Goal: Task Accomplishment & Management: Check status

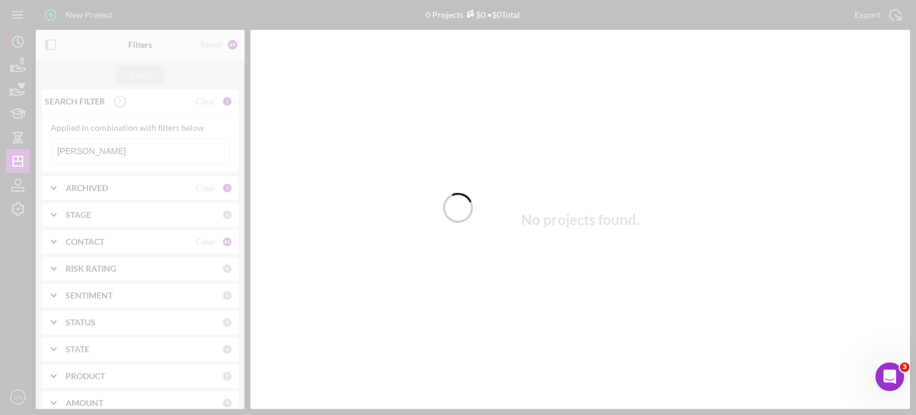
click at [107, 150] on div at bounding box center [458, 207] width 916 height 415
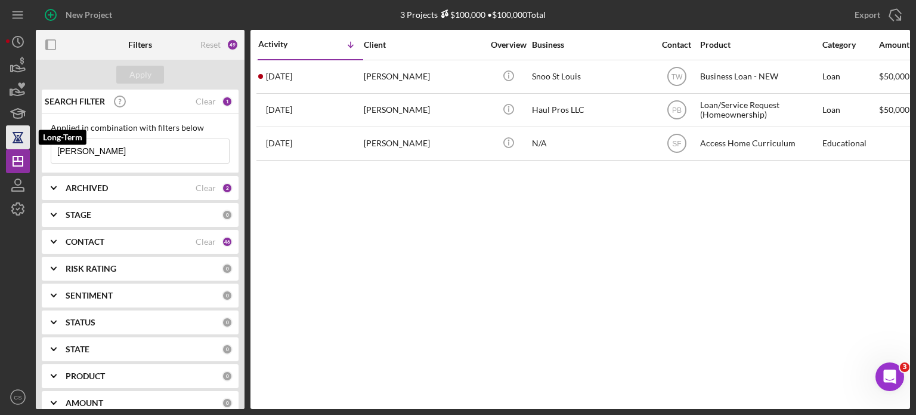
drag, startPoint x: 107, startPoint y: 150, endPoint x: 7, endPoint y: 140, distance: 100.7
click at [10, 141] on div "New Project 3 Projects $100,000 • $100,000 Total [PERSON_NAME] Export Icon/Expo…" at bounding box center [458, 204] width 904 height 409
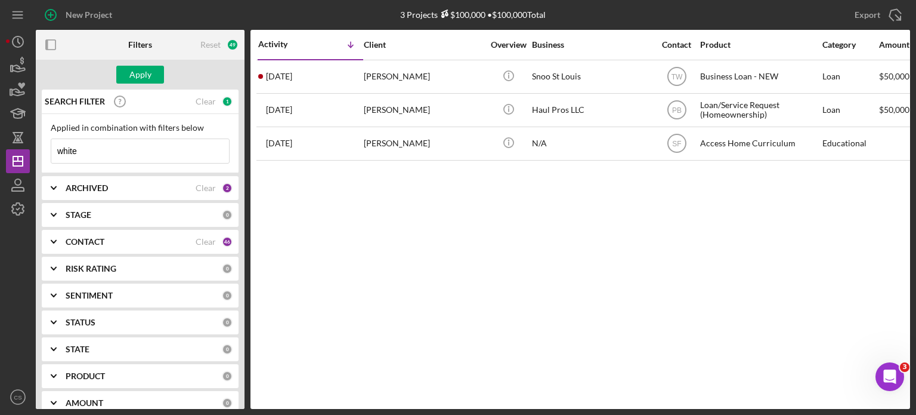
type input "white"
click at [223, 189] on div "2" at bounding box center [227, 188] width 11 height 11
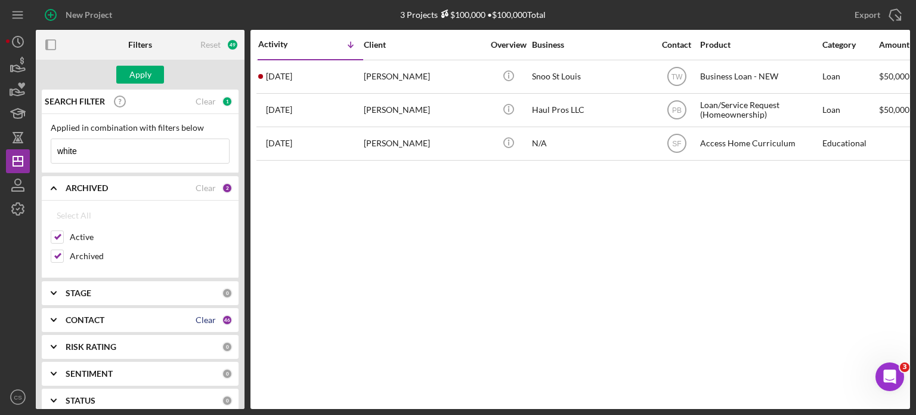
click at [209, 317] on div "Clear" at bounding box center [206, 320] width 20 height 10
click at [223, 317] on div "0" at bounding box center [227, 319] width 11 height 11
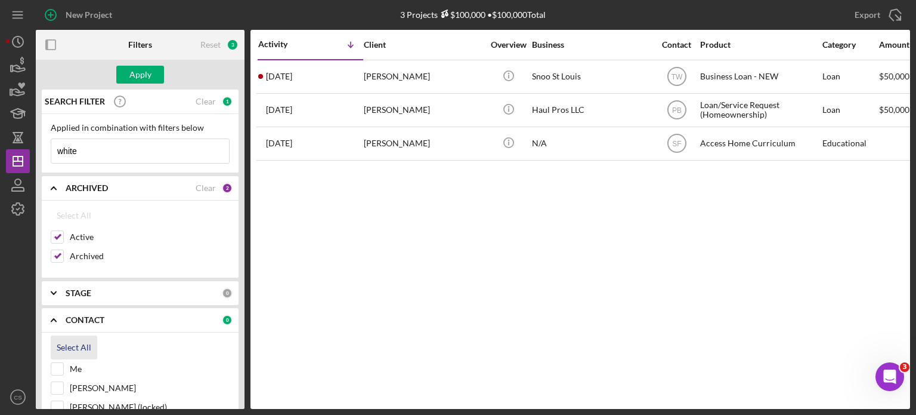
click at [60, 348] on div "Select All" at bounding box center [74, 347] width 35 height 24
checkbox input "true"
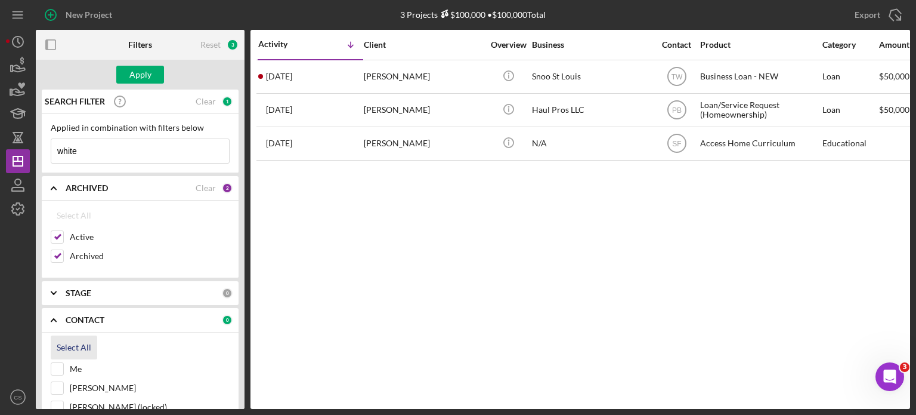
checkbox input "true"
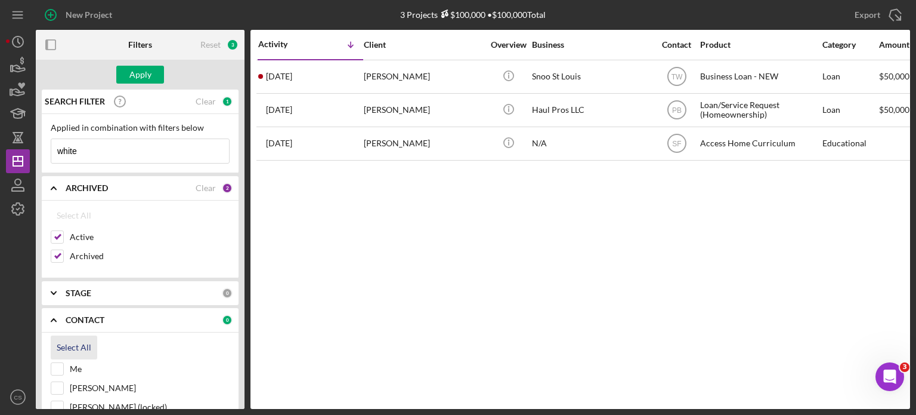
checkbox input "true"
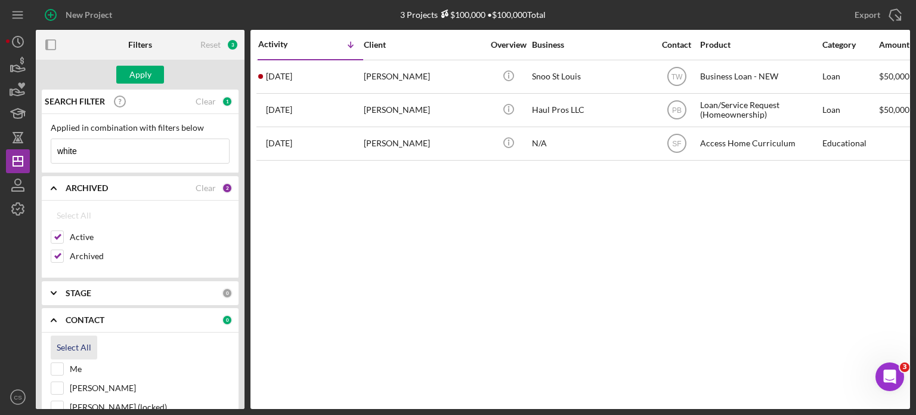
checkbox input "true"
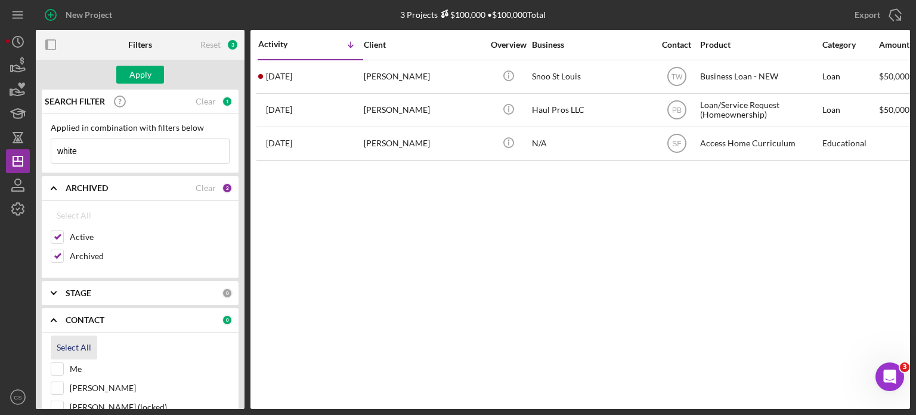
checkbox input "true"
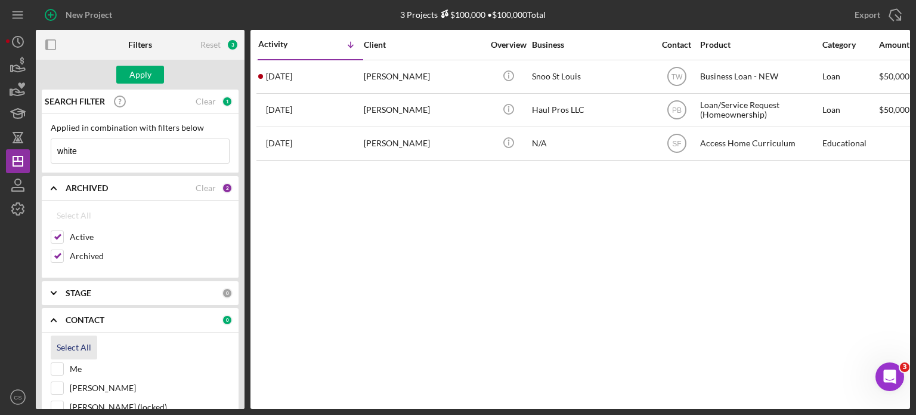
checkbox input "true"
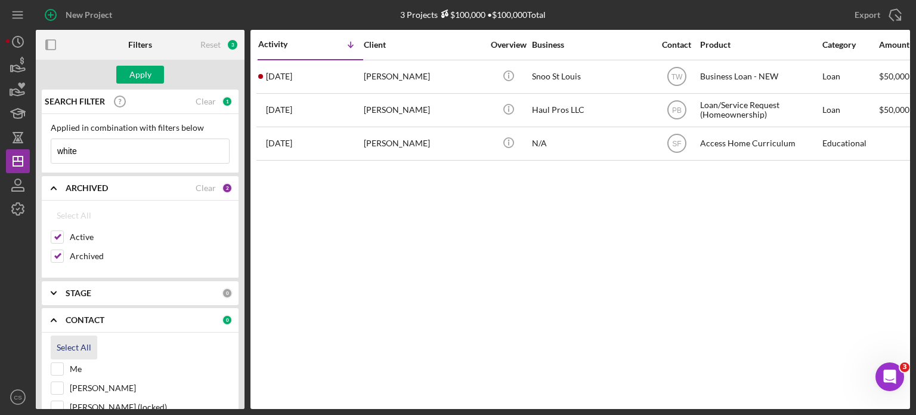
checkbox input "true"
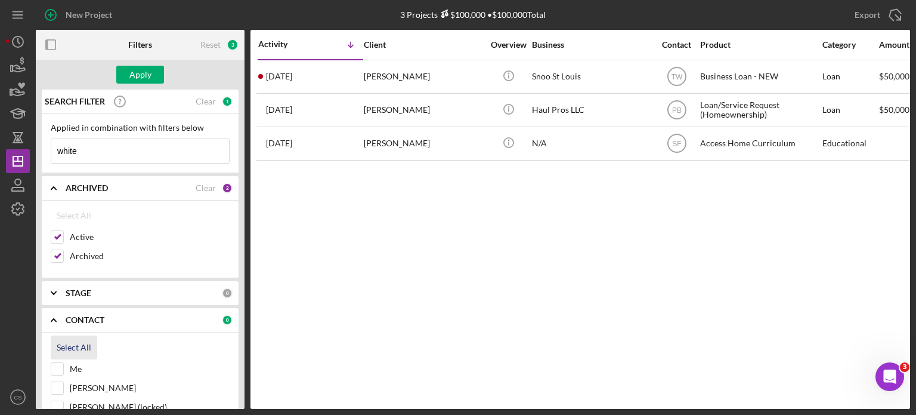
checkbox input "true"
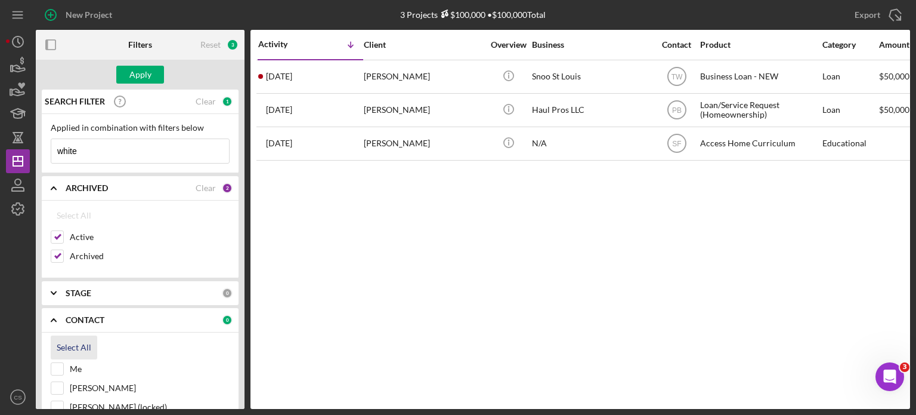
checkbox input "true"
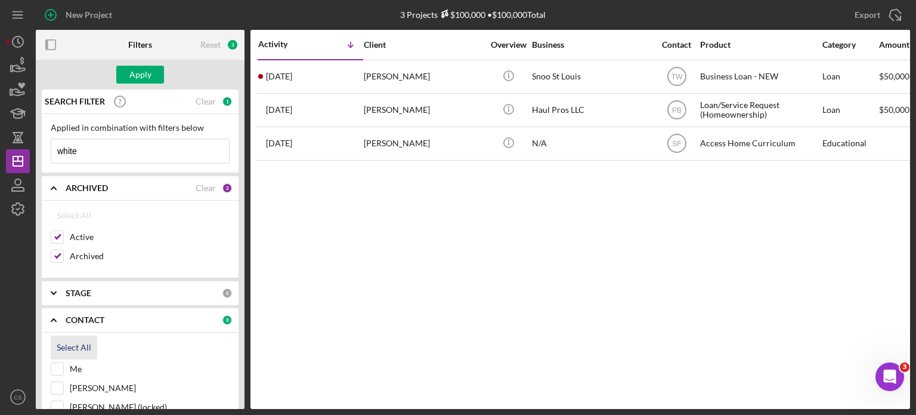
checkbox input "true"
click at [134, 75] on div "Apply" at bounding box center [140, 75] width 22 height 18
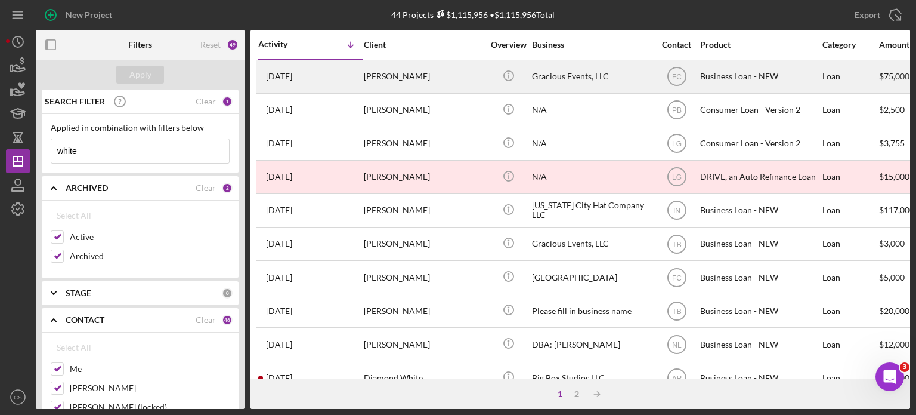
click at [379, 79] on div "[PERSON_NAME]" at bounding box center [423, 77] width 119 height 32
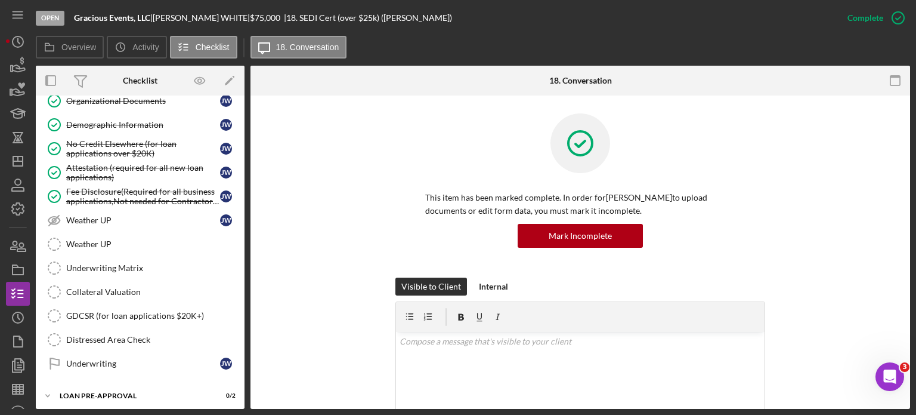
scroll to position [595, 0]
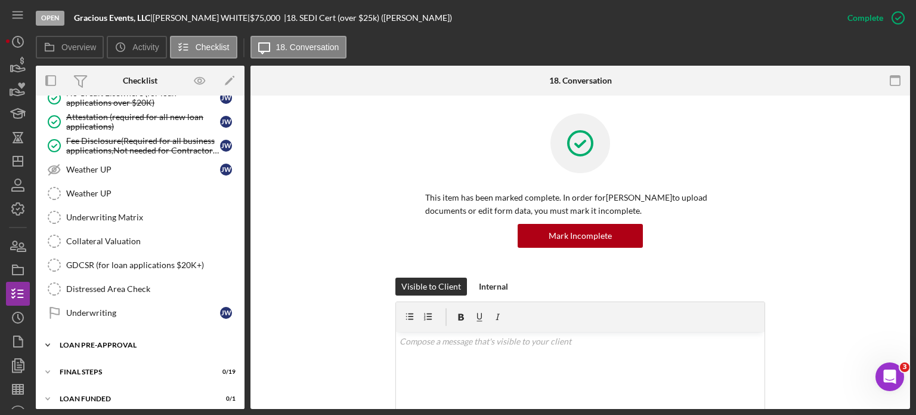
click at [47, 336] on icon "Icon/Expander" at bounding box center [48, 345] width 24 height 24
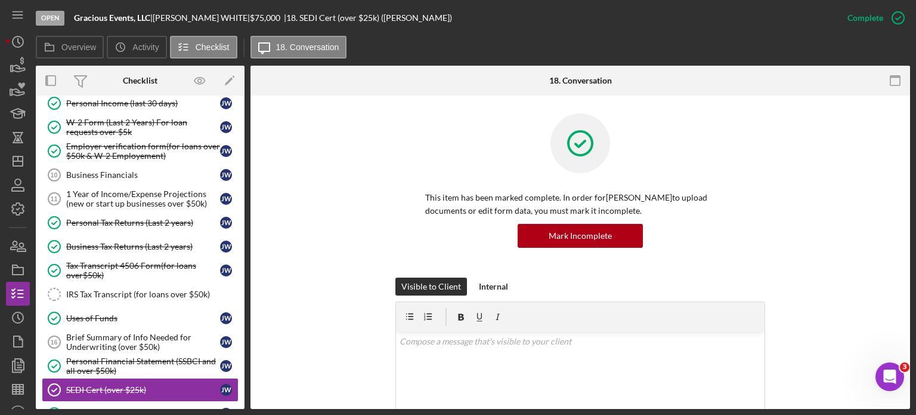
scroll to position [0, 0]
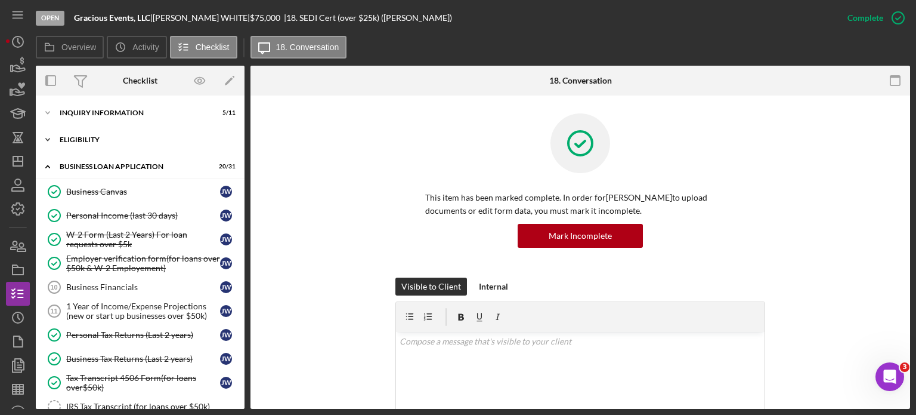
click at [42, 138] on icon "Icon/Expander" at bounding box center [48, 140] width 24 height 24
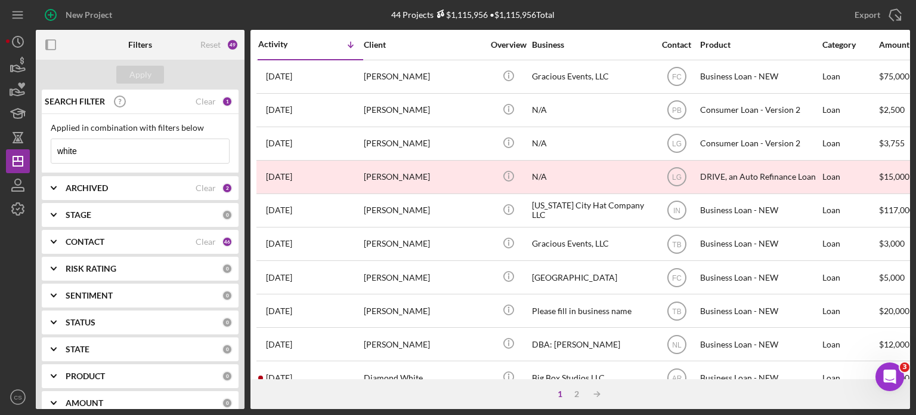
drag, startPoint x: 79, startPoint y: 146, endPoint x: 3, endPoint y: 141, distance: 75.9
click at [3, 141] on div "New Project 44 Projects $1,115,956 • $1,115,956 Total white Export Icon/Export …" at bounding box center [458, 207] width 916 height 415
type input "[PERSON_NAME]"
click at [158, 190] on div "ARCHIVED" at bounding box center [131, 188] width 130 height 10
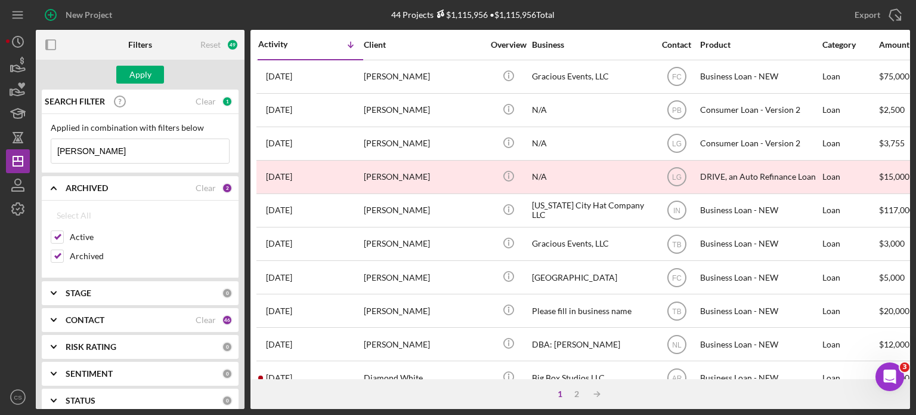
click at [132, 315] on div "CONTACT" at bounding box center [131, 320] width 130 height 10
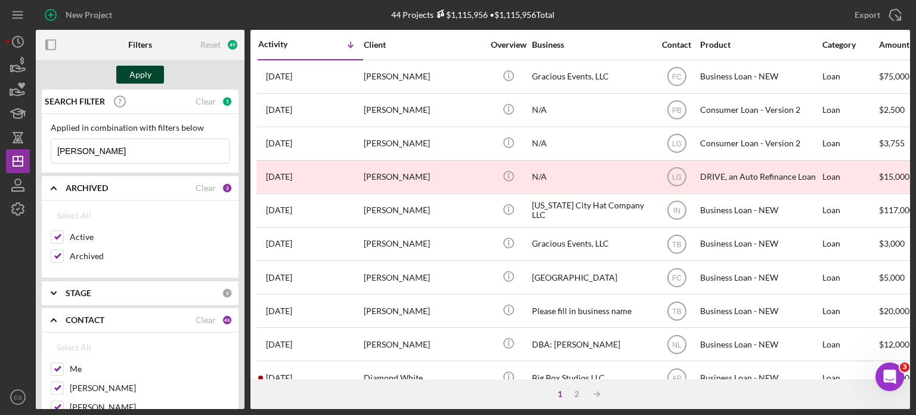
click at [146, 76] on div "Apply" at bounding box center [140, 75] width 22 height 18
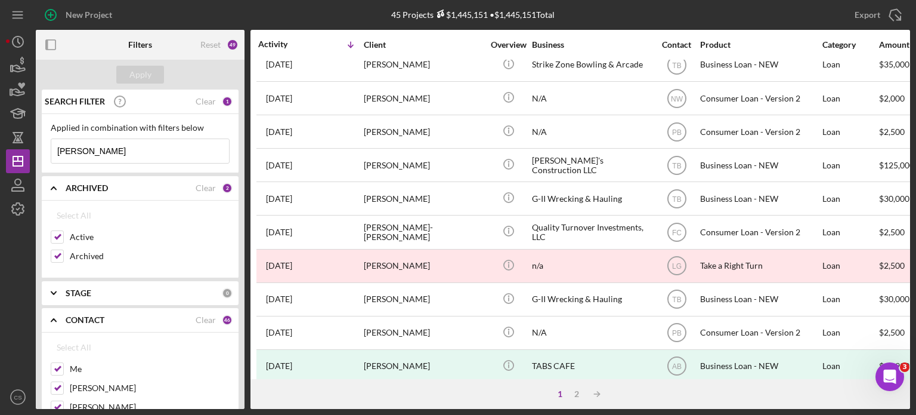
scroll to position [239, 0]
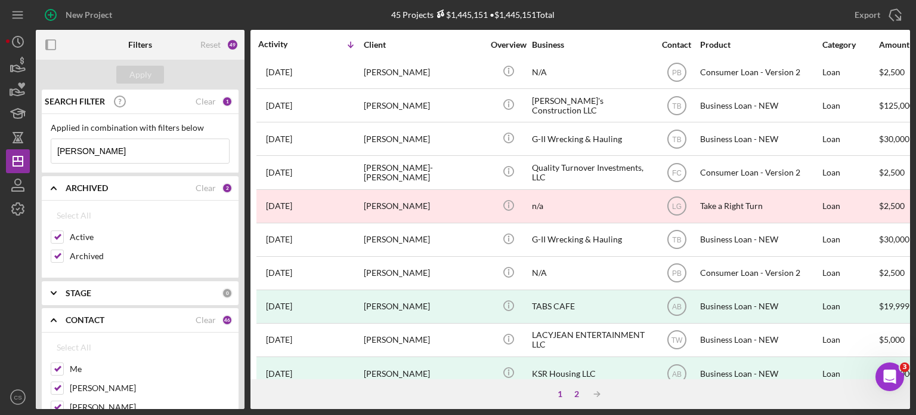
click at [576, 393] on div "2" at bounding box center [577, 394] width 17 height 10
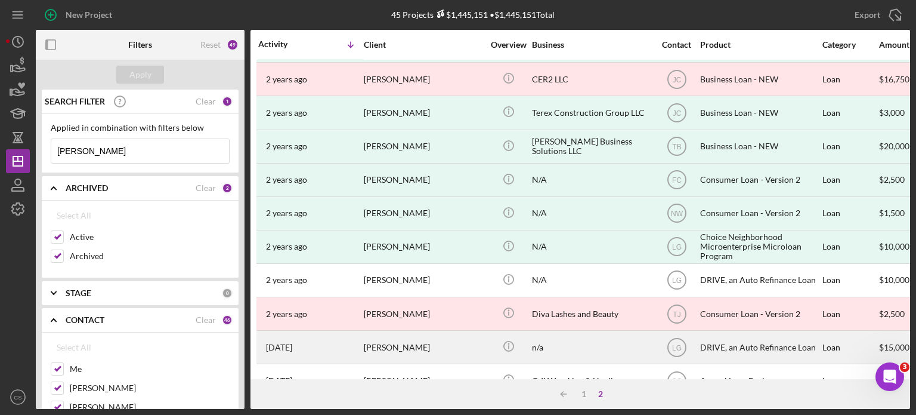
scroll to position [365, 0]
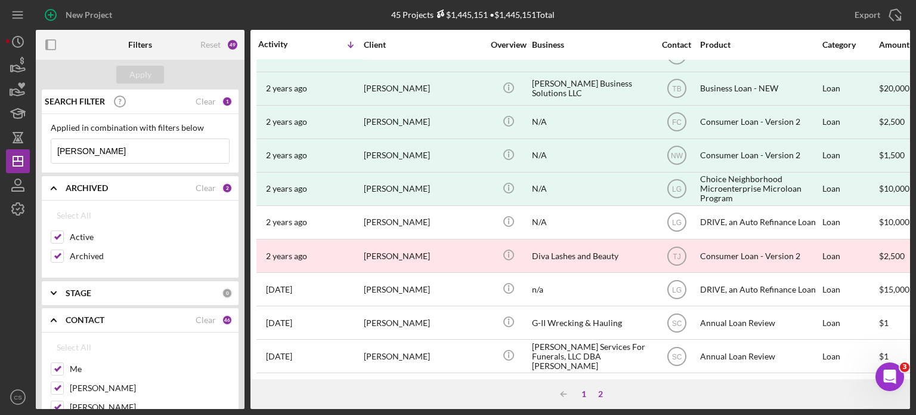
click at [581, 391] on div "1" at bounding box center [584, 394] width 17 height 10
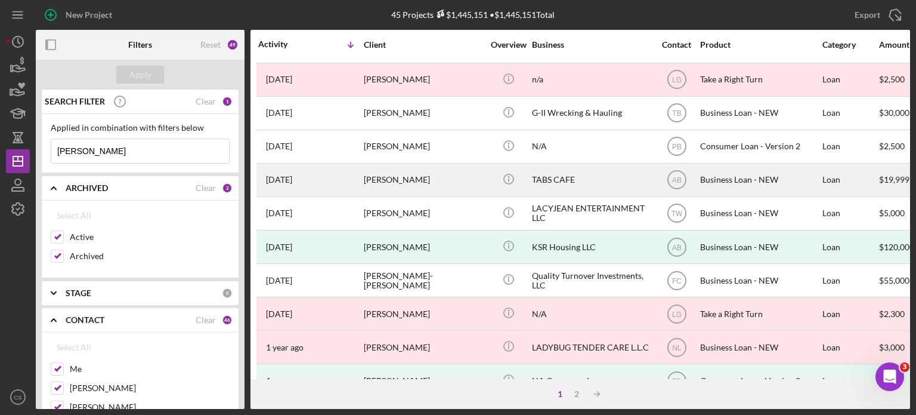
click at [379, 181] on div "[PERSON_NAME]" at bounding box center [423, 180] width 119 height 32
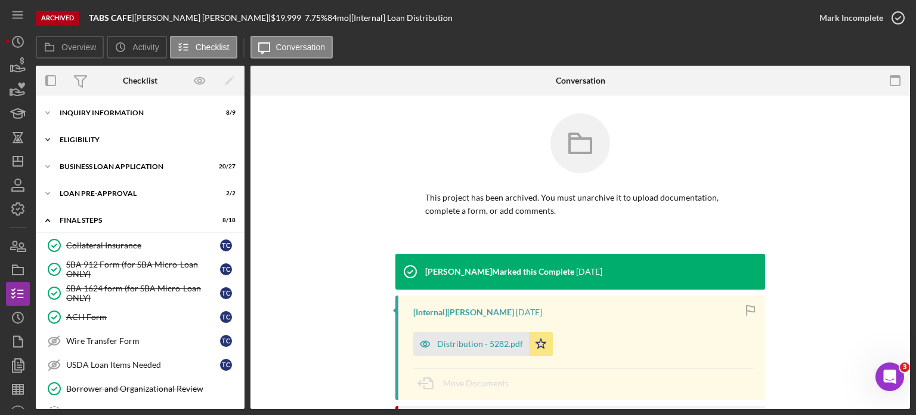
click at [48, 139] on polyline at bounding box center [48, 139] width 4 height 2
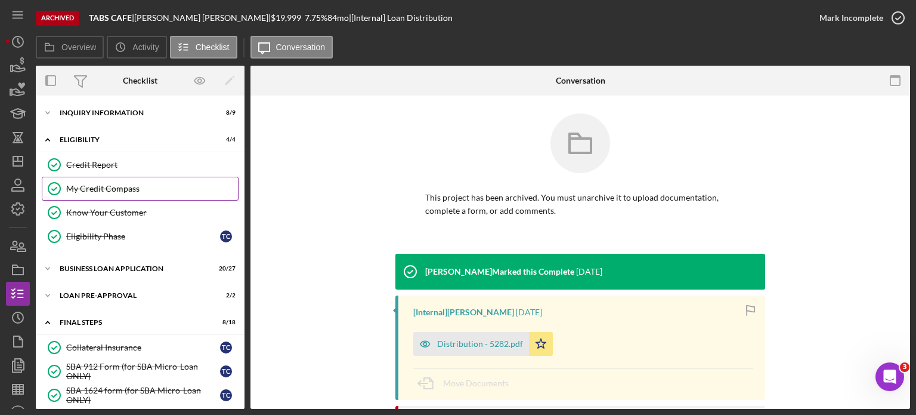
click at [91, 186] on div "My Credit Compass" at bounding box center [152, 189] width 172 height 10
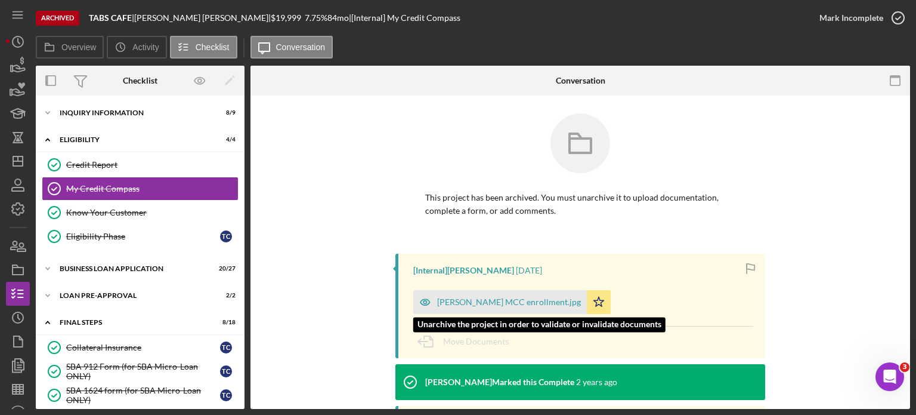
click at [499, 301] on div "[PERSON_NAME] MCC enrollment.jpg" at bounding box center [509, 302] width 144 height 10
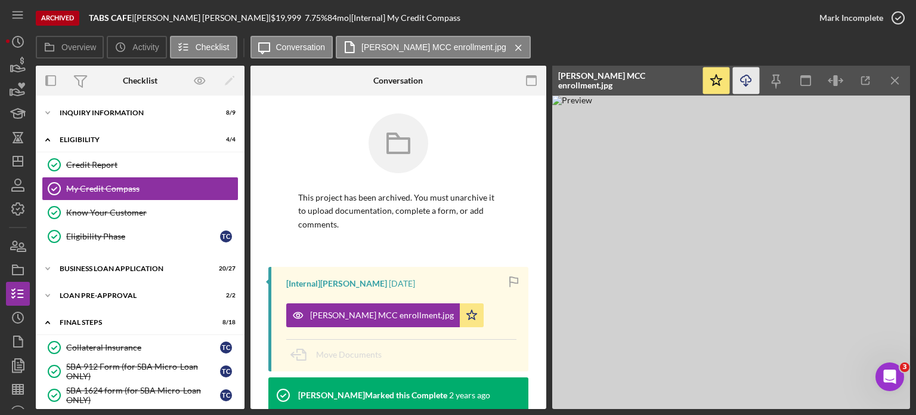
click at [749, 80] on icon "Icon/Download" at bounding box center [746, 80] width 27 height 27
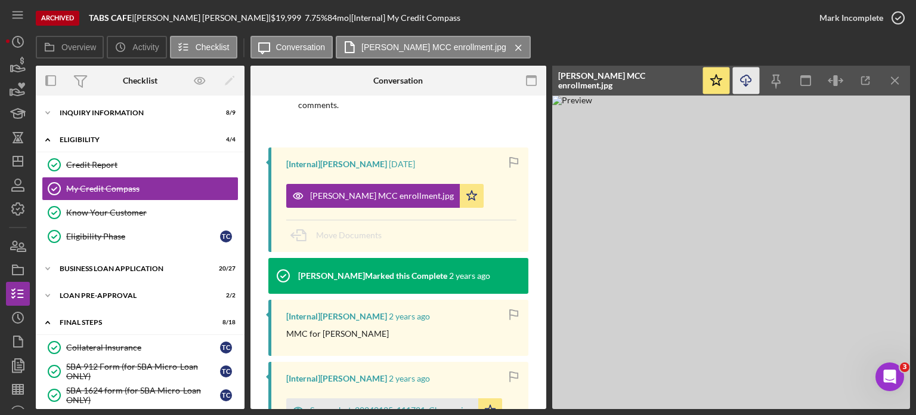
scroll to position [179, 0]
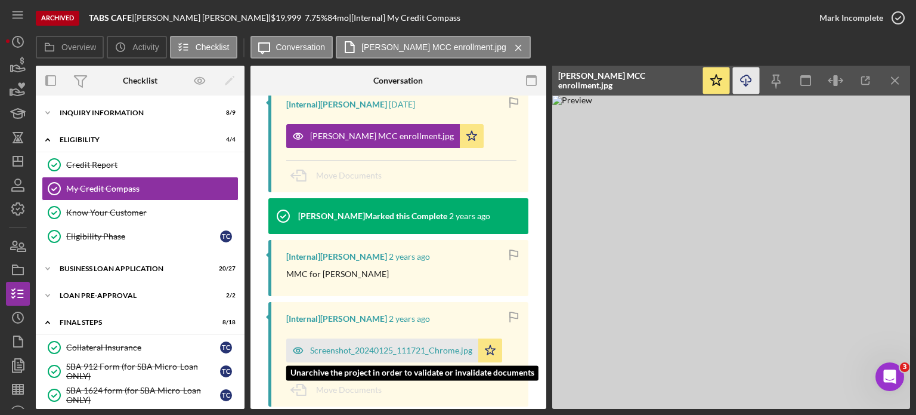
click at [384, 352] on div "Screenshot_20240125_111721_Chrome.jpg" at bounding box center [391, 350] width 162 height 10
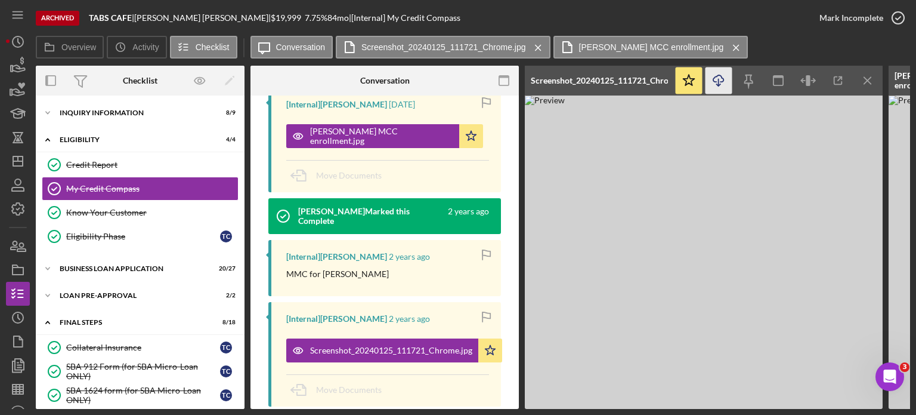
click at [723, 81] on icon "Icon/Download" at bounding box center [719, 80] width 27 height 27
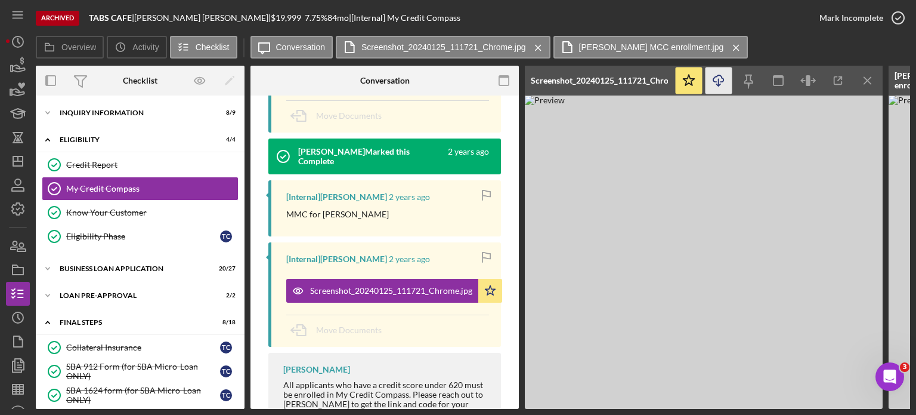
scroll to position [298, 0]
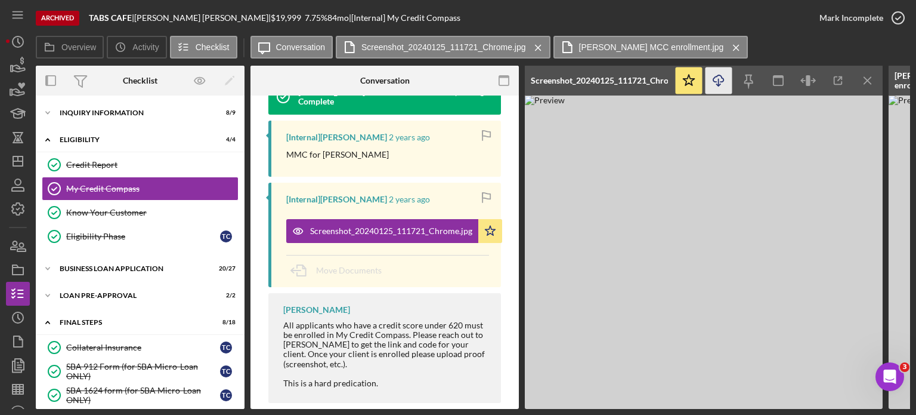
click at [844, 252] on img at bounding box center [704, 251] width 358 height 313
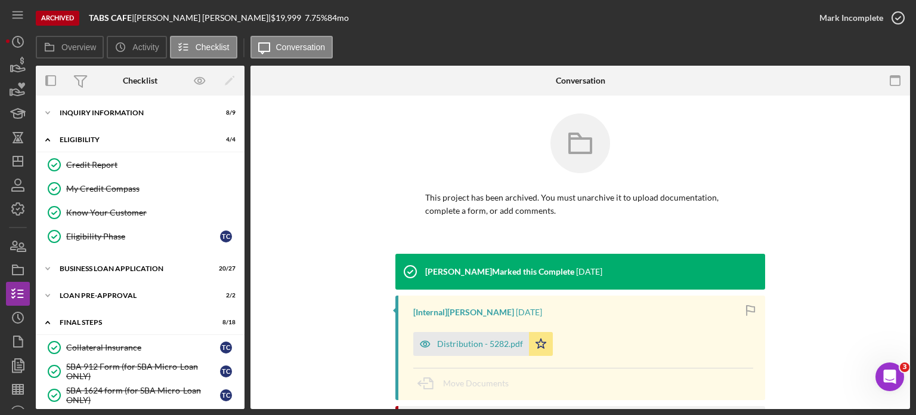
scroll to position [308, 0]
